Goal: Transaction & Acquisition: Purchase product/service

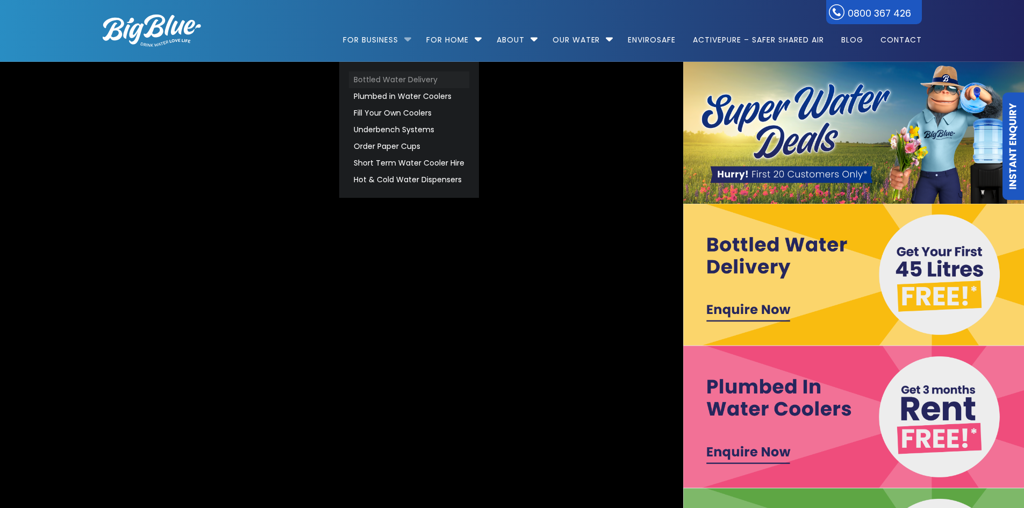
click at [376, 80] on link "Bottled Water Delivery" at bounding box center [409, 79] width 120 height 17
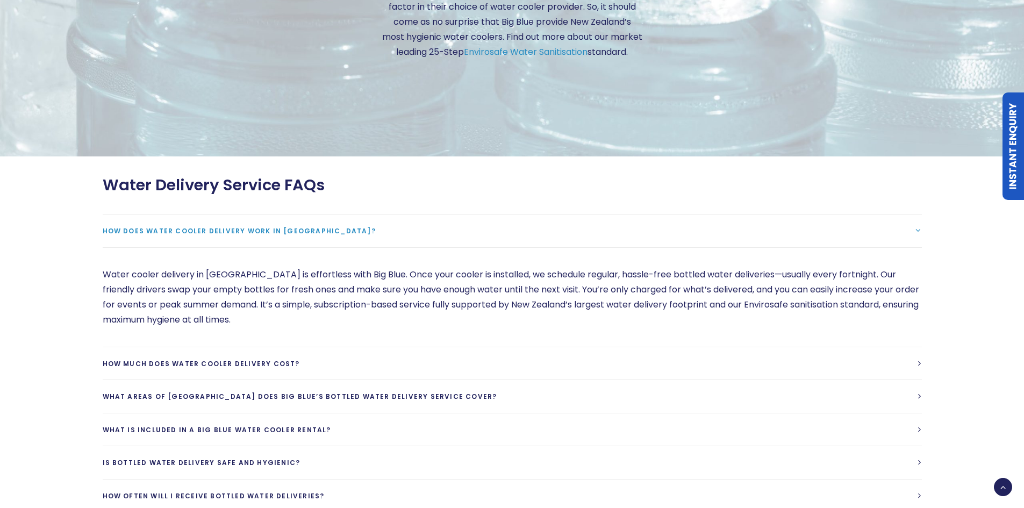
scroll to position [2848, 0]
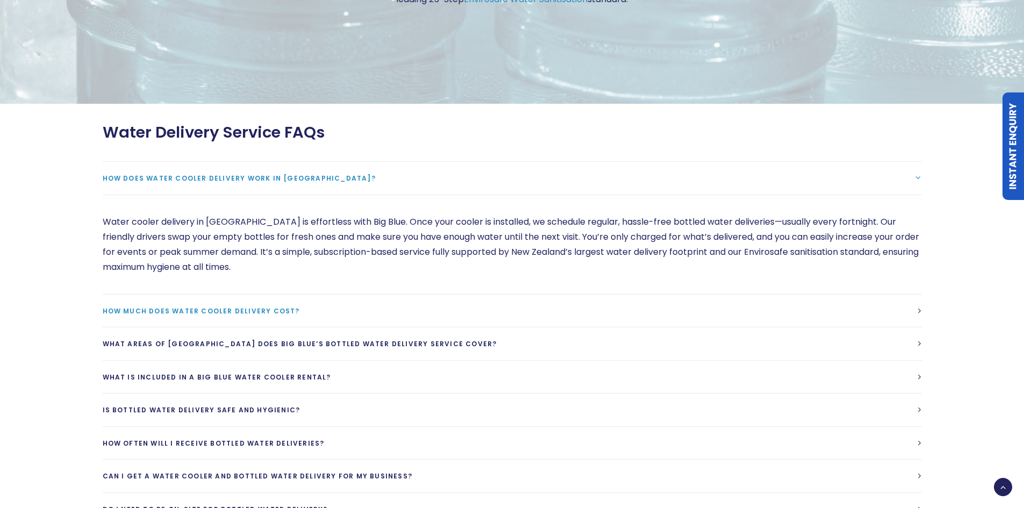
click at [300, 312] on span "How much does water cooler delivery cost?" at bounding box center [201, 310] width 197 height 9
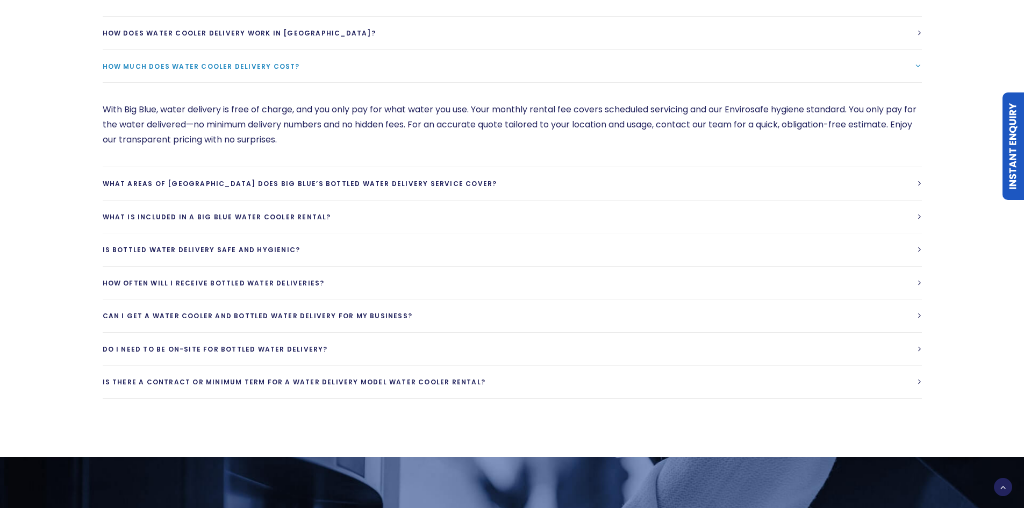
scroll to position [3009, 0]
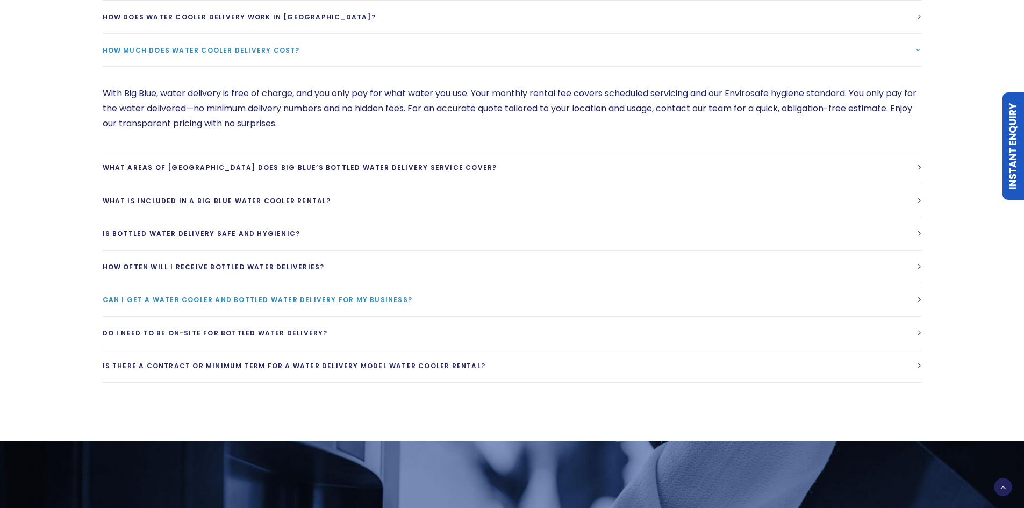
click at [916, 303] on link "Can I get a water cooler and bottled water delivery for my business?" at bounding box center [512, 299] width 819 height 33
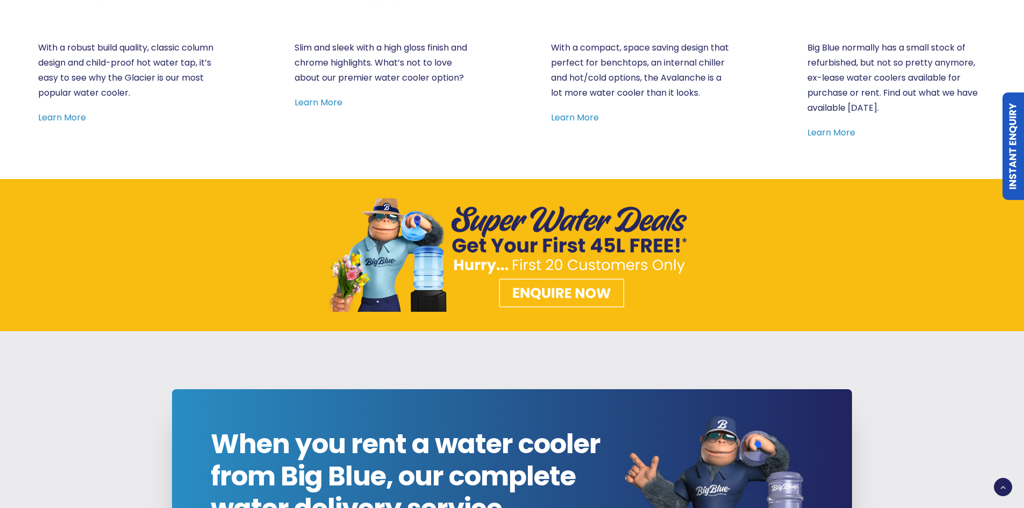
scroll to position [645, 0]
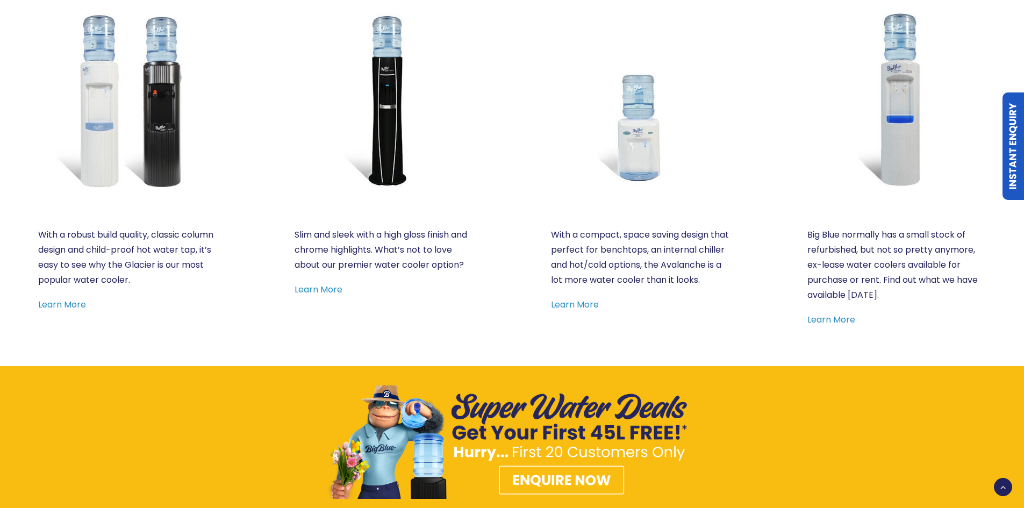
click at [562, 494] on img at bounding box center [512, 441] width 371 height 113
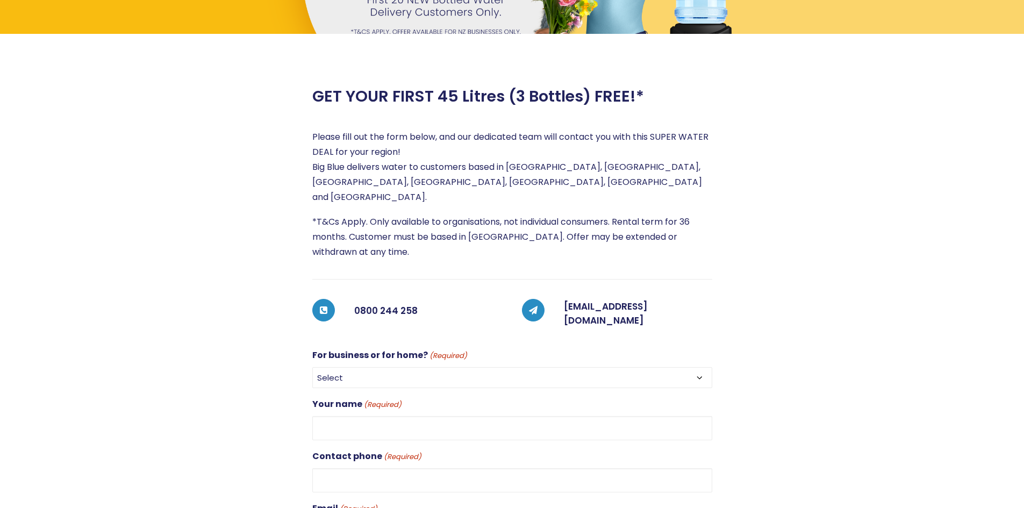
scroll to position [161, 0]
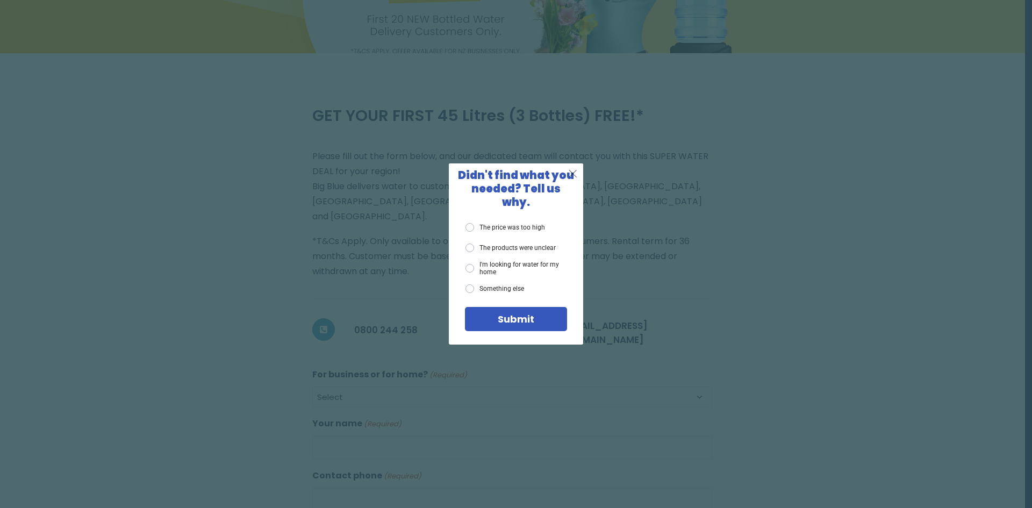
click at [574, 177] on span "X" at bounding box center [573, 173] width 10 height 13
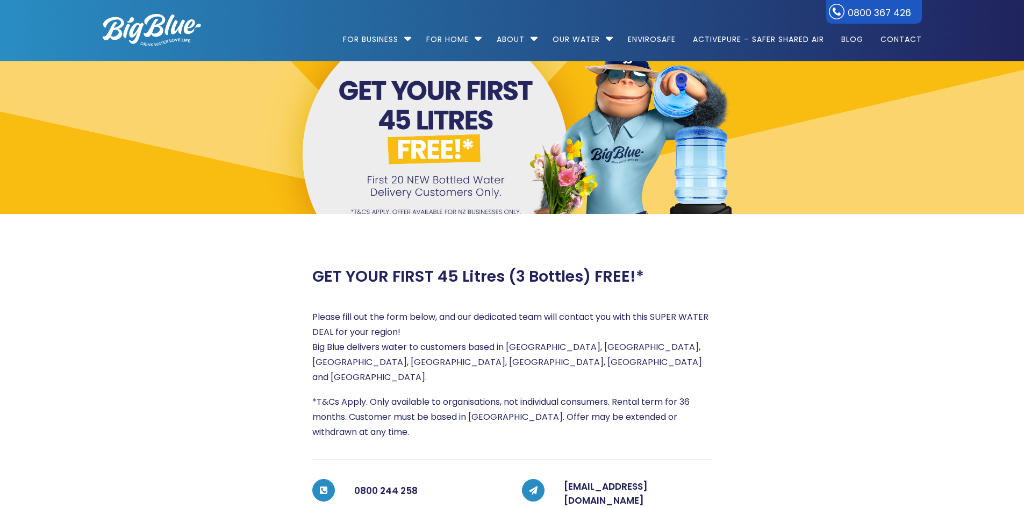
scroll to position [0, 0]
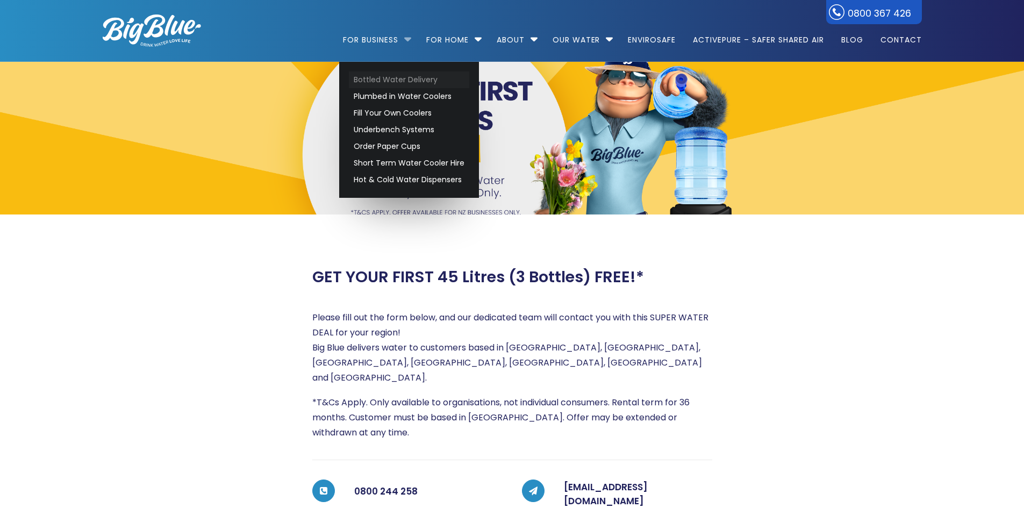
click at [366, 81] on link "Bottled Water Delivery" at bounding box center [409, 79] width 120 height 17
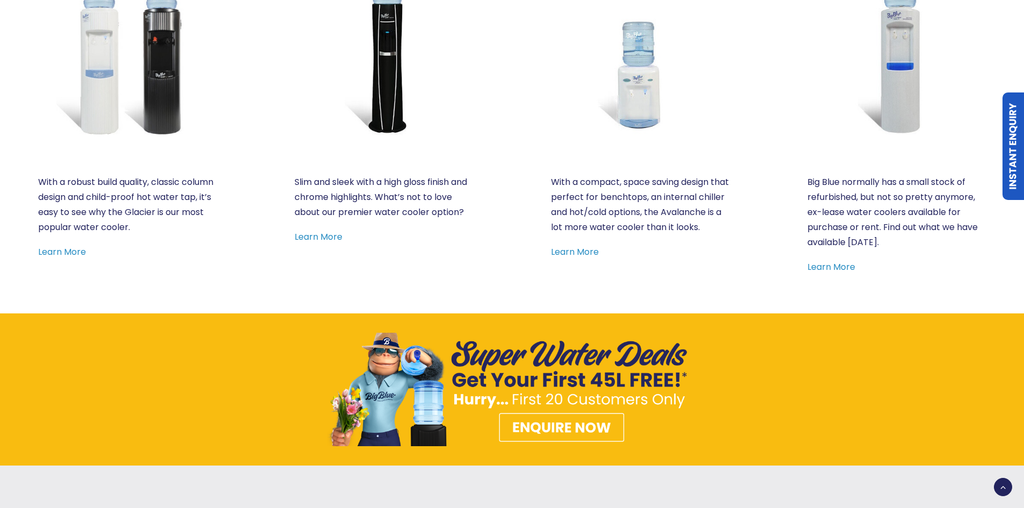
scroll to position [699, 0]
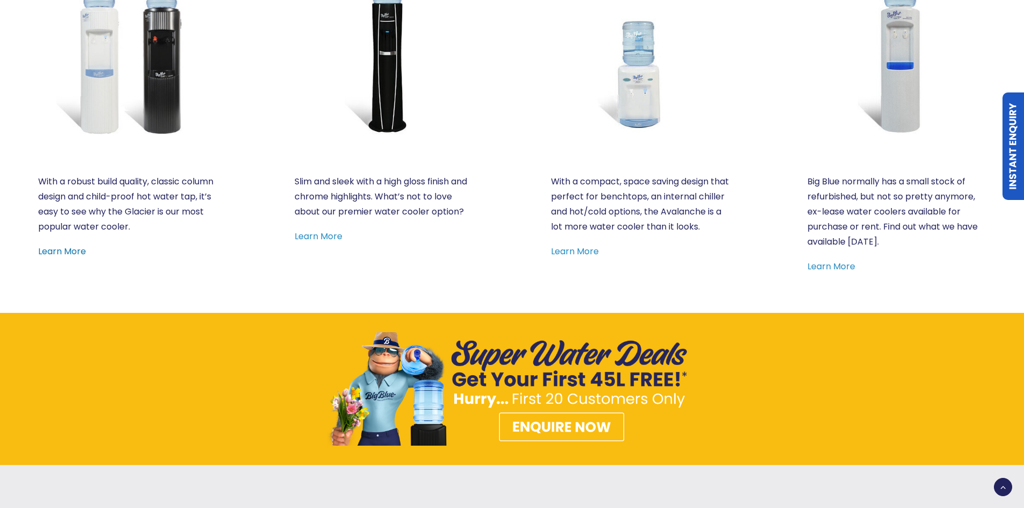
click at [71, 251] on link "Learn More" at bounding box center [62, 251] width 48 height 12
click at [832, 268] on link "Learn More" at bounding box center [831, 266] width 48 height 12
click at [69, 257] on link "Learn More" at bounding box center [62, 251] width 48 height 12
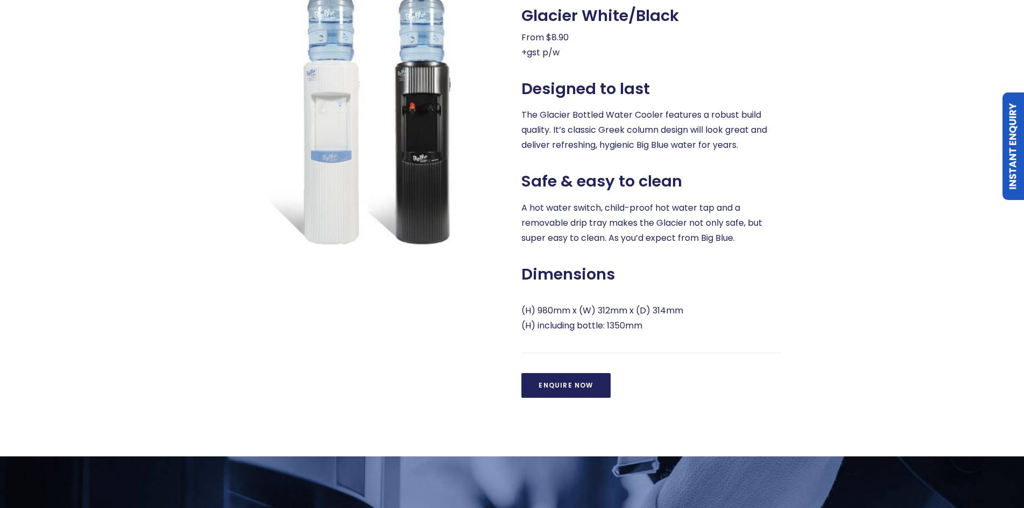
scroll to position [322, 0]
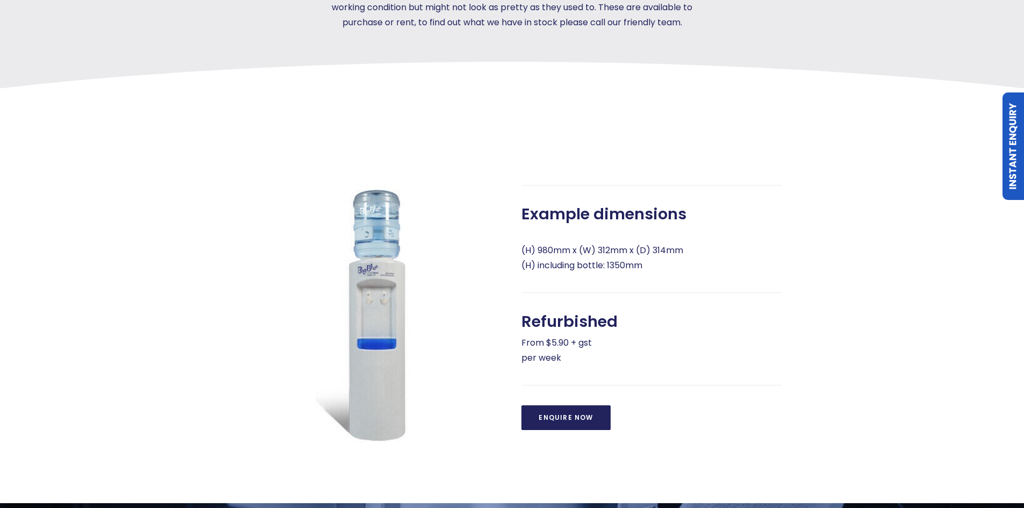
scroll to position [107, 0]
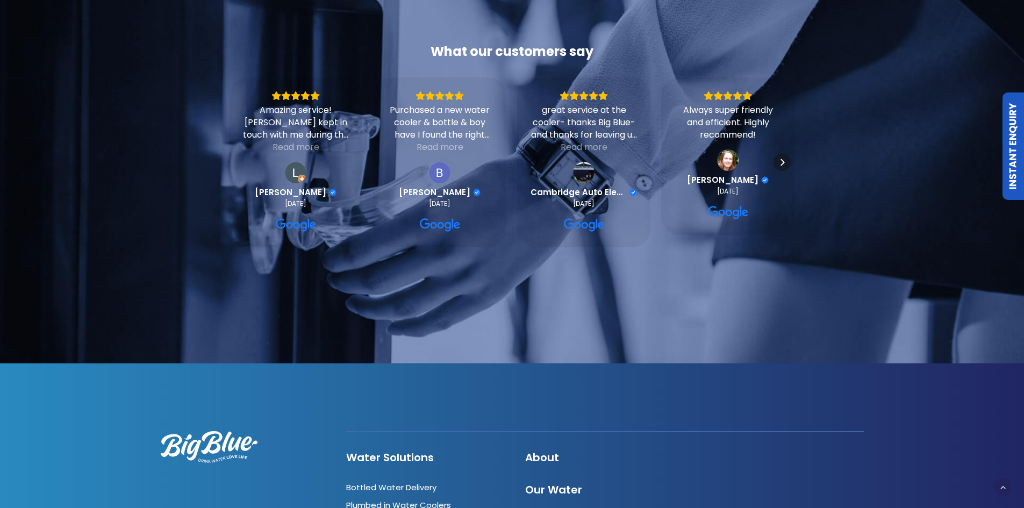
scroll to position [1236, 0]
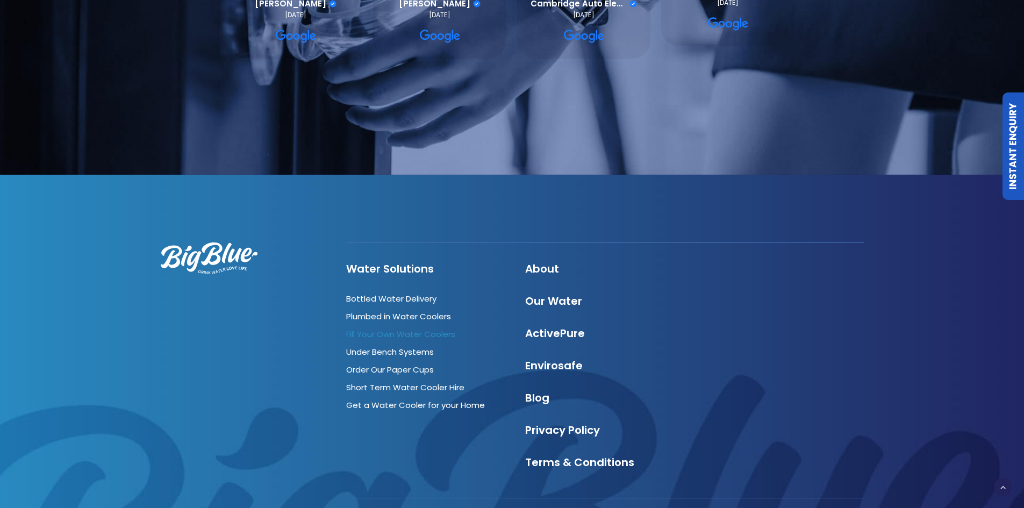
click at [410, 336] on link "Fill Your Own Water Coolers" at bounding box center [400, 333] width 109 height 11
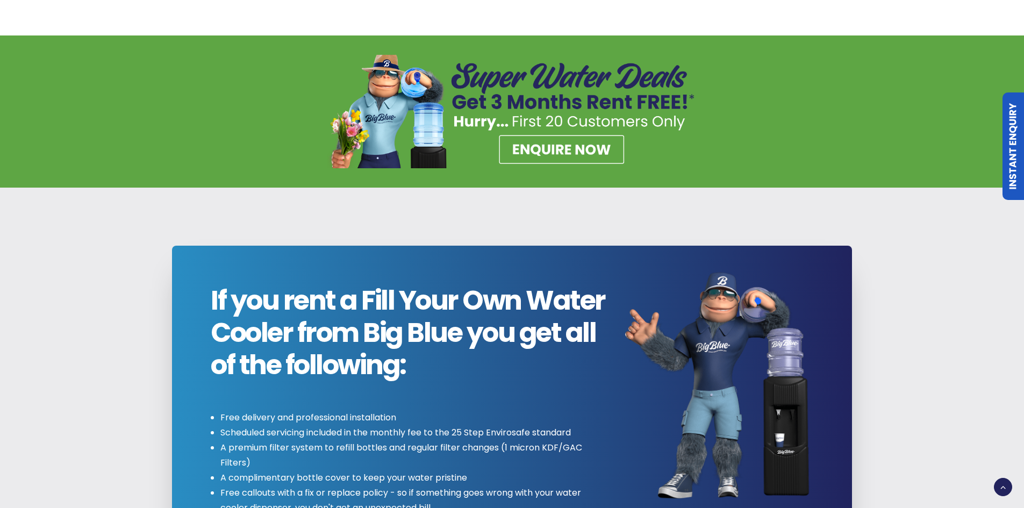
scroll to position [1128, 0]
